Goal: Communication & Community: Answer question/provide support

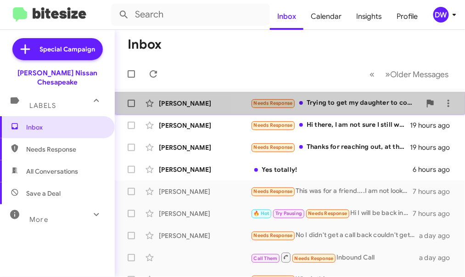
click at [321, 103] on div "Needs Response Trying to get my daughter to come by for you guys to look at it …" at bounding box center [336, 103] width 170 height 11
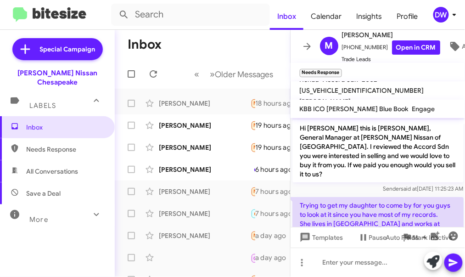
scroll to position [22, 0]
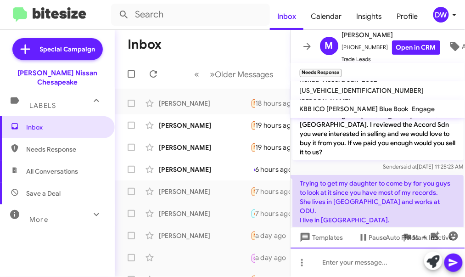
click at [334, 266] on div at bounding box center [377, 261] width 175 height 29
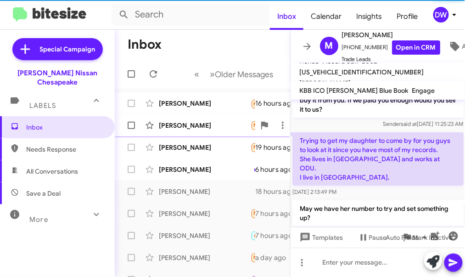
click at [203, 115] on span "[PERSON_NAME] Needs Response Hi there, I am not sure I still want to sell it bu…" at bounding box center [202, 125] width 175 height 22
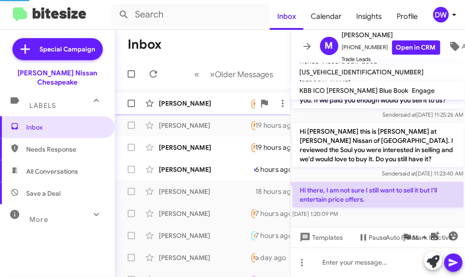
scroll to position [46, 0]
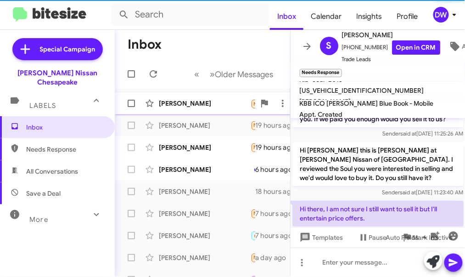
click at [205, 106] on div "[PERSON_NAME]" at bounding box center [205, 103] width 92 height 9
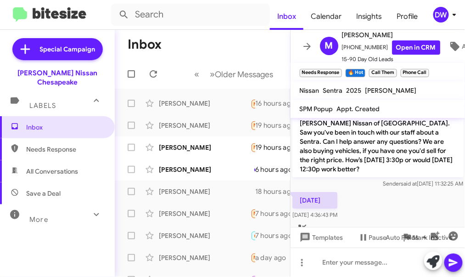
scroll to position [655, 0]
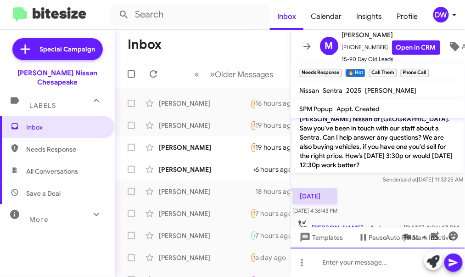
click at [349, 264] on div at bounding box center [377, 261] width 175 height 29
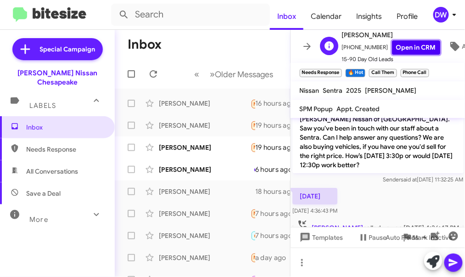
click at [409, 49] on link "Open in CRM" at bounding box center [416, 47] width 48 height 14
click at [203, 132] on div "[PERSON_NAME] Needs Response Hi there, I am not sure I still want to sell it bu…" at bounding box center [202, 125] width 161 height 18
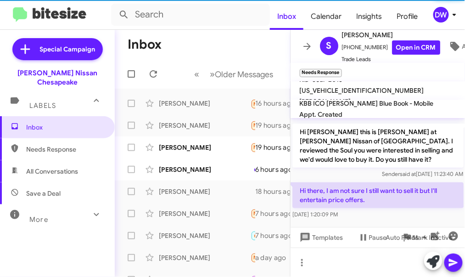
scroll to position [65, 0]
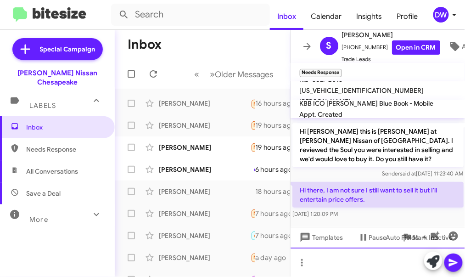
click at [337, 265] on div at bounding box center [377, 261] width 175 height 29
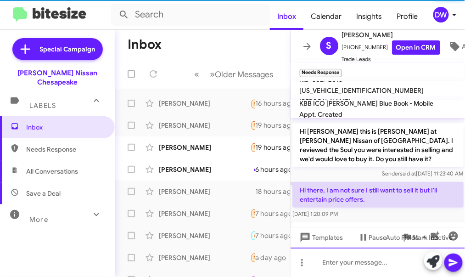
scroll to position [0, 0]
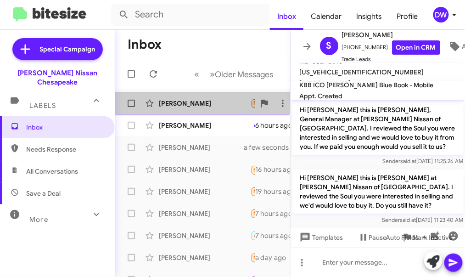
click at [178, 96] on div "[PERSON_NAME] Needs Response Thanks for reaching out, at this time I am not int…" at bounding box center [202, 103] width 161 height 18
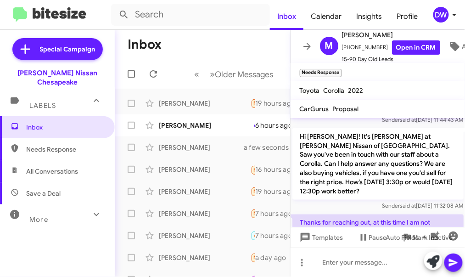
scroll to position [352, 0]
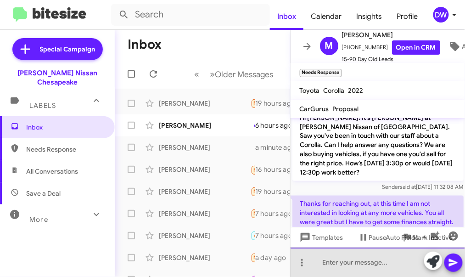
click at [362, 264] on div at bounding box center [377, 261] width 175 height 29
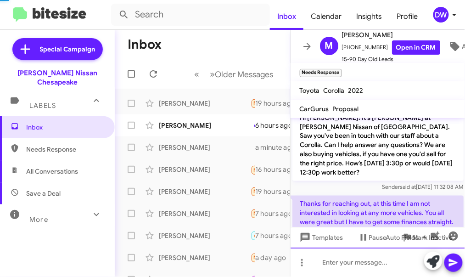
scroll to position [0, 0]
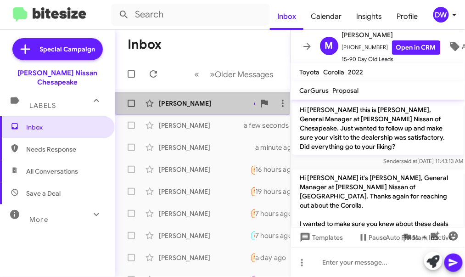
click at [218, 102] on div "[PERSON_NAME]" at bounding box center [205, 103] width 92 height 9
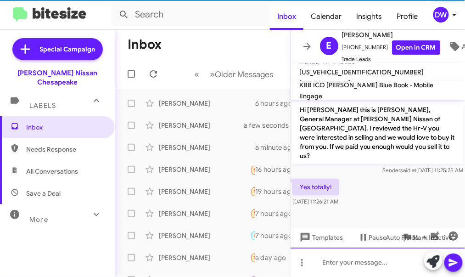
click at [363, 265] on div at bounding box center [377, 261] width 175 height 29
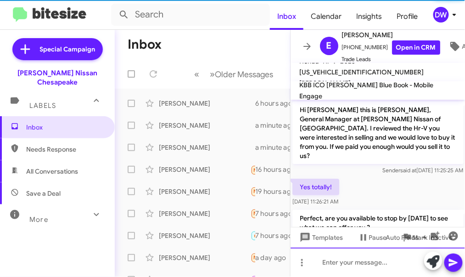
scroll to position [18, 0]
